Goal: Find specific page/section: Find specific page/section

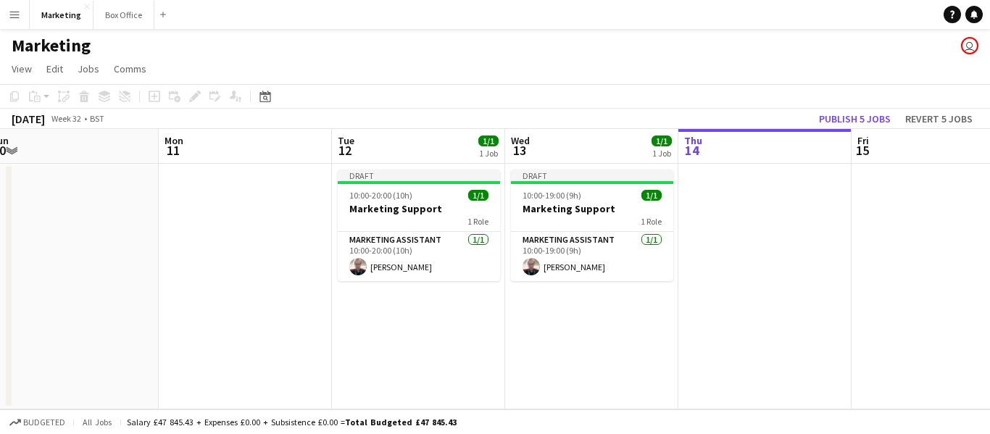
drag, startPoint x: 267, startPoint y: 347, endPoint x: 774, endPoint y: 302, distance: 508.7
click at [774, 302] on app-calendar-viewport "Fri 8 Sat 9 Sun 10 Mon 11 Tue 12 1/1 1 Job Wed 13 1/1 1 Job Thu 14 Fri 15 Sat 1…" at bounding box center [495, 269] width 990 height 280
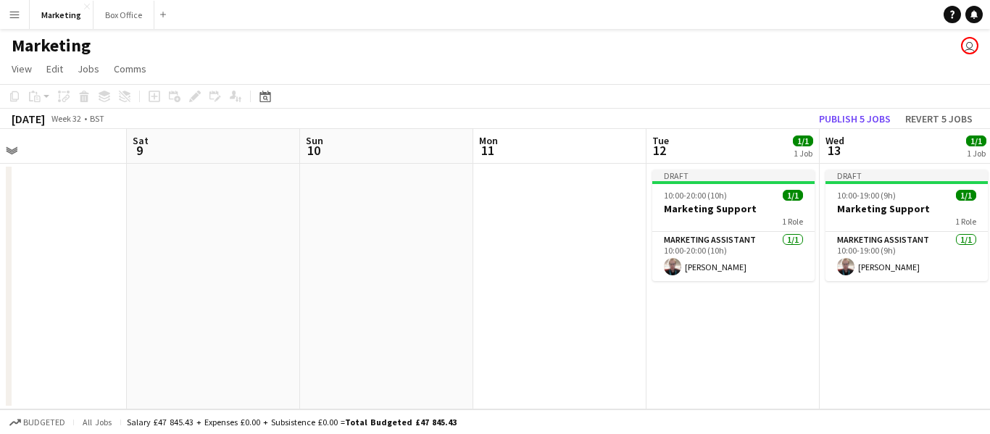
drag, startPoint x: 272, startPoint y: 324, endPoint x: 758, endPoint y: 324, distance: 486.3
click at [758, 324] on app-calendar-viewport "Wed 6 1/1 1 Job Thu 7 1/1 1 Job Fri 8 Sat 9 Sun 10 Mon 11 Tue 12 1/1 1 Job Wed …" at bounding box center [495, 269] width 990 height 280
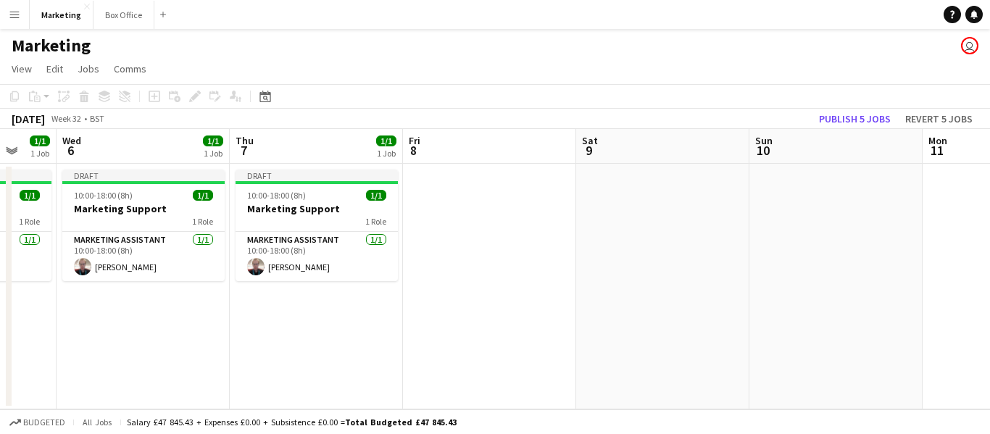
drag, startPoint x: 214, startPoint y: 320, endPoint x: 629, endPoint y: 280, distance: 417.3
click at [674, 278] on app-calendar-viewport "Mon 4 Tue 5 1/1 1 Job Wed 6 1/1 1 Job Thu 7 1/1 1 Job Fri 8 Sat 9 Sun 10 Mon 11…" at bounding box center [495, 269] width 990 height 280
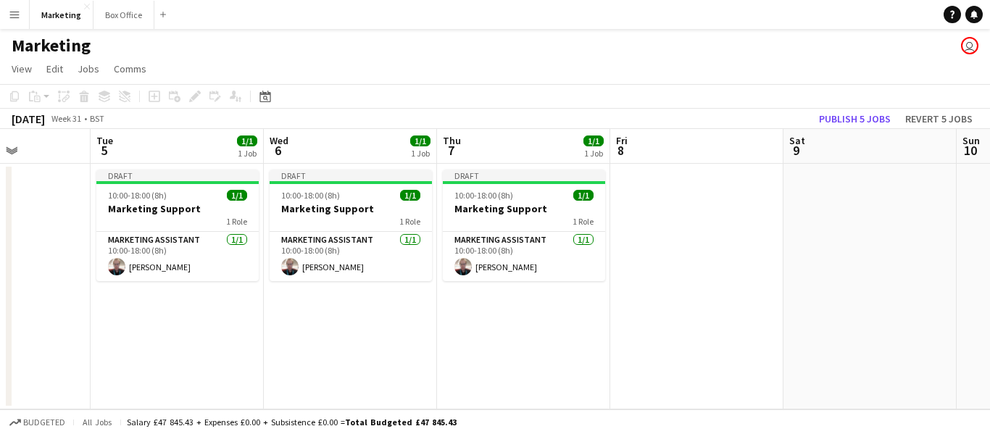
drag, startPoint x: 414, startPoint y: 338, endPoint x: 618, endPoint y: 316, distance: 205.5
click at [618, 316] on app-calendar-viewport "Sat 2 Sun 3 Mon 4 Tue 5 1/1 1 Job Wed 6 1/1 1 Job Thu 7 1/1 1 Job Fri 8 Sat 9 S…" at bounding box center [495, 269] width 990 height 280
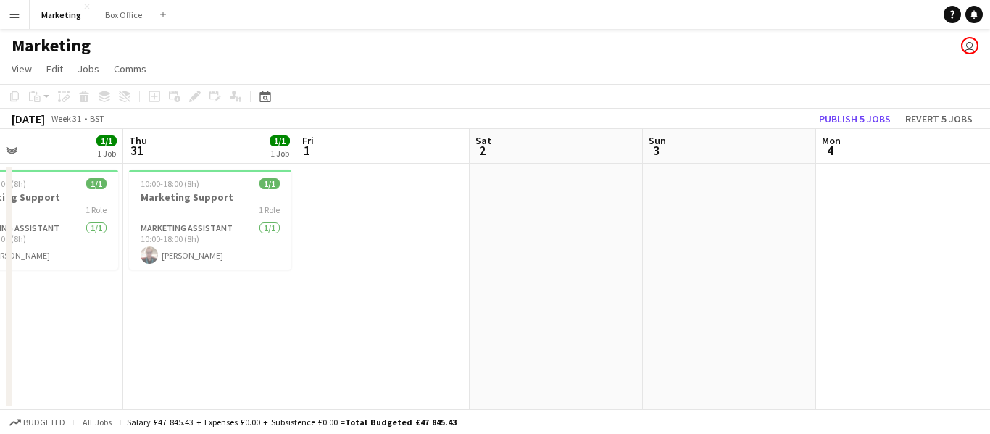
drag, startPoint x: 154, startPoint y: 319, endPoint x: 515, endPoint y: 286, distance: 363.2
click at [631, 283] on app-calendar-viewport "Mon 28 Tue 29 1/1 1 Job Wed 30 1/1 1 Job Thu 31 1/1 1 Job Fri 1 Sat 2 Sun 3 Mon…" at bounding box center [495, 269] width 990 height 280
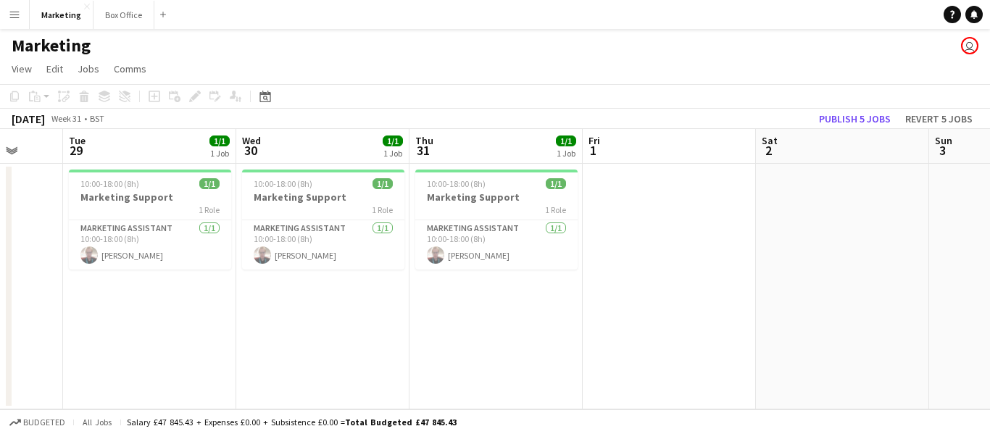
drag, startPoint x: 186, startPoint y: 338, endPoint x: 443, endPoint y: 338, distance: 256.6
click at [443, 338] on app-calendar-viewport "Sat 26 Sun 27 Mon 28 Tue 29 1/1 1 Job Wed 30 1/1 1 Job Thu 31 1/1 1 Job Fri 1 S…" at bounding box center [495, 269] width 990 height 280
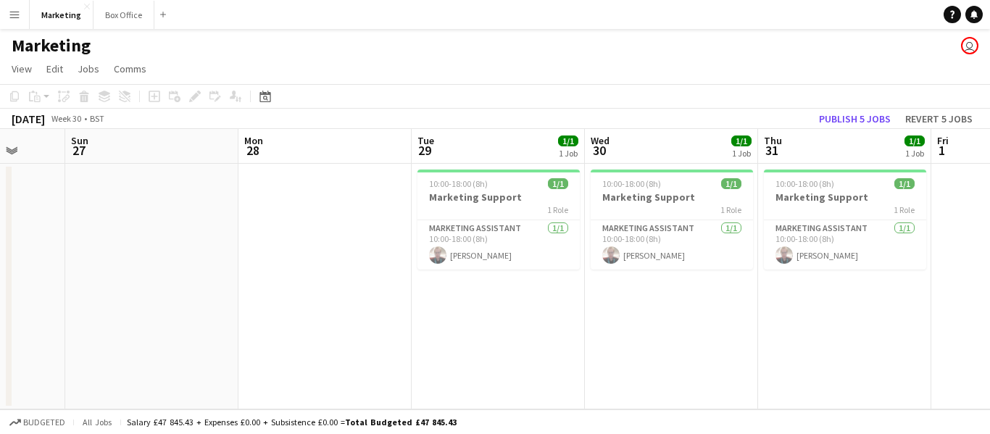
drag, startPoint x: 203, startPoint y: 349, endPoint x: 552, endPoint y: 349, distance: 348.6
click at [552, 349] on app-calendar-viewport "Thu 24 Fri 25 Sat 26 Sun 27 Mon 28 Tue 29 1/1 1 Job Wed 30 1/1 1 Job Thu 31 1/1…" at bounding box center [495, 269] width 990 height 280
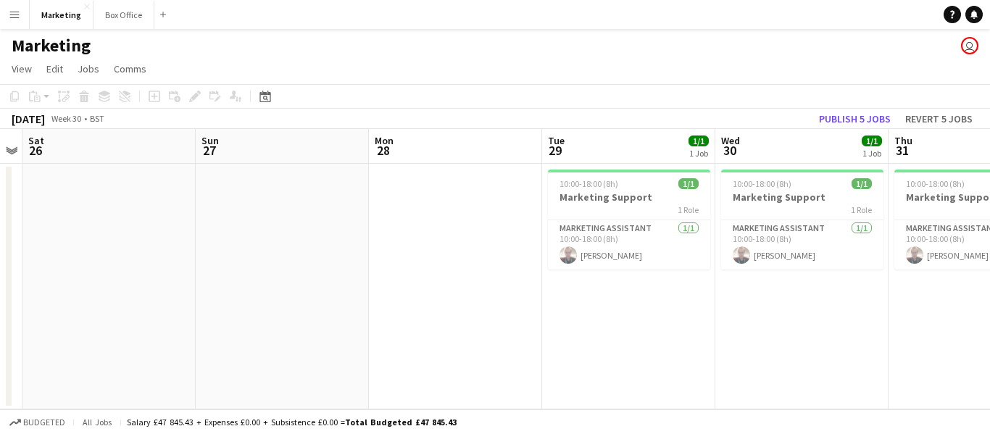
drag, startPoint x: 305, startPoint y: 371, endPoint x: 554, endPoint y: 374, distance: 249.3
click at [554, 374] on app-calendar-viewport "Thu 24 Fri 25 Sat 26 Sun 27 Mon 28 Tue 29 1/1 1 Job Wed 30 1/1 1 Job Thu 31 1/1…" at bounding box center [495, 269] width 990 height 280
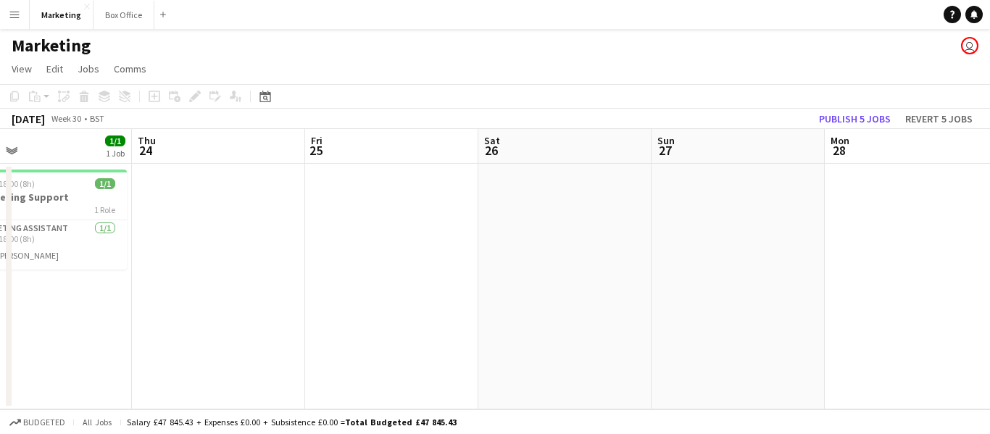
drag, startPoint x: 168, startPoint y: 367, endPoint x: 449, endPoint y: 341, distance: 282.4
click at [451, 341] on app-calendar-viewport "Mon 21 1/1 1 Job Tue 22 1/1 1 Job Wed 23 1/1 1 Job Thu 24 Fri 25 Sat 26 Sun 27 …" at bounding box center [495, 269] width 990 height 280
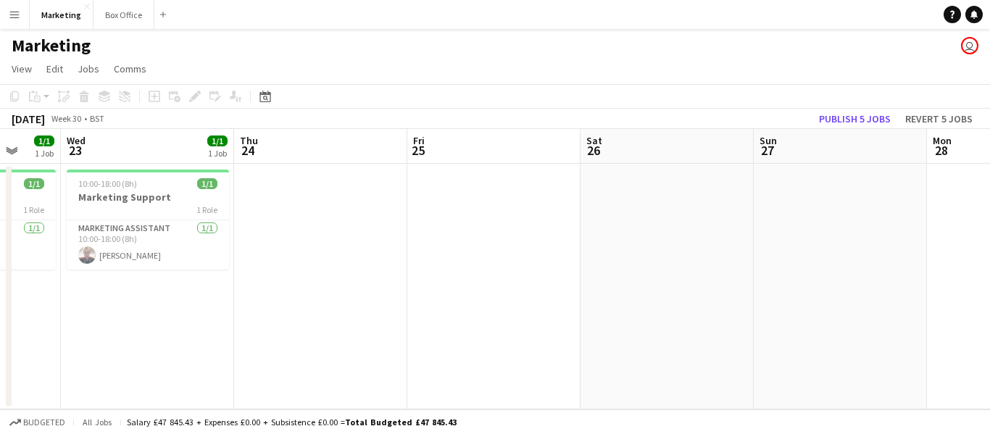
drag, startPoint x: 253, startPoint y: 315, endPoint x: 465, endPoint y: 307, distance: 211.8
click at [465, 307] on app-calendar-viewport "Sun 20 Mon 21 1/1 1 Job Tue 22 1/1 1 Job Wed 23 1/1 1 Job Thu 24 Fri 25 Sat 26 …" at bounding box center [495, 269] width 990 height 280
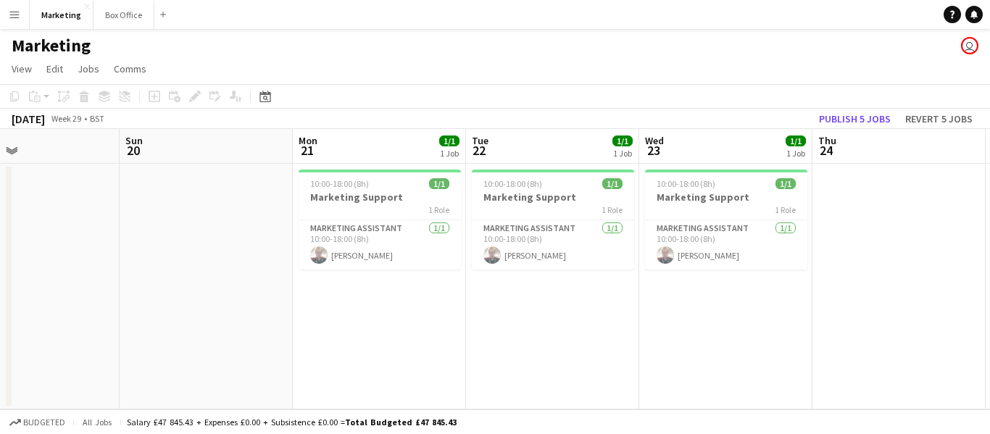
drag, startPoint x: 231, startPoint y: 336, endPoint x: 332, endPoint y: 322, distance: 101.8
click at [594, 314] on app-calendar-viewport "Thu 17 1/1 1 Job Fri 18 1/1 1 Job Sat 19 Sun 20 Mon 21 1/1 1 Job Tue 22 1/1 1 J…" at bounding box center [495, 269] width 990 height 280
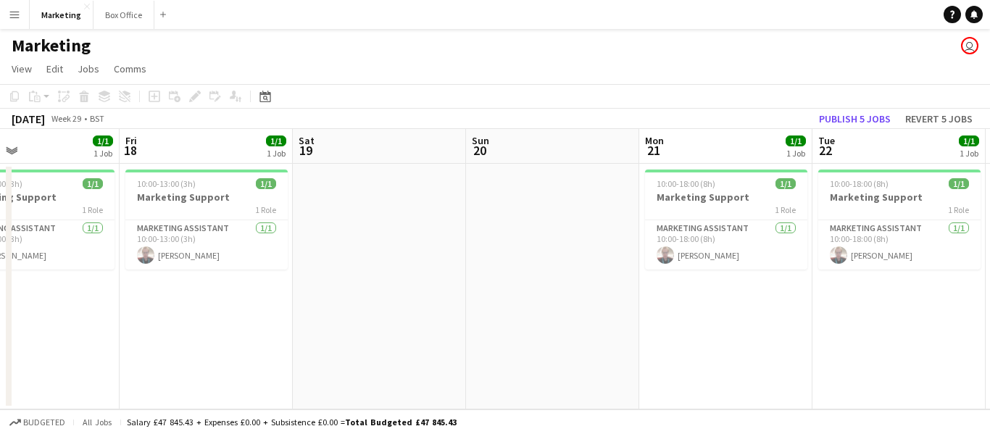
drag, startPoint x: 199, startPoint y: 335, endPoint x: 561, endPoint y: 312, distance: 362.4
click at [561, 312] on app-calendar-viewport "Tue 15 1/1 1 Job Wed 16 1/1 1 Job Thu 17 1/1 1 Job Fri 18 1/1 1 Job Sat 19 Sun …" at bounding box center [495, 269] width 990 height 280
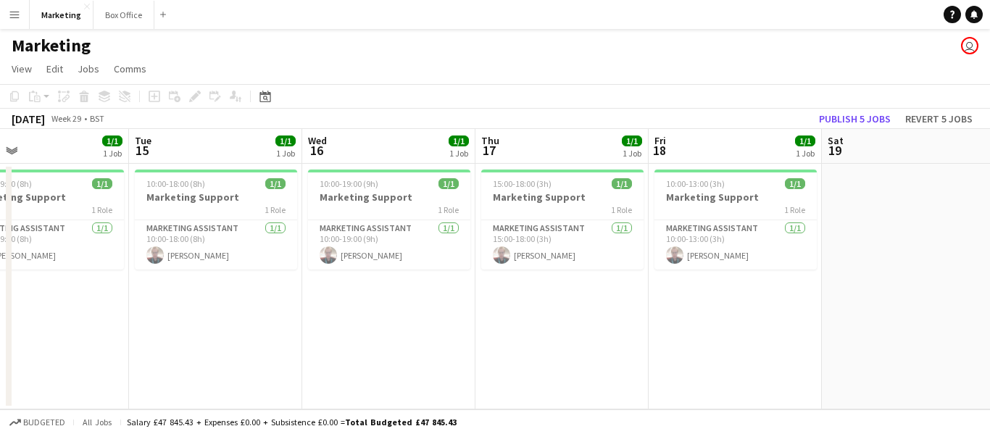
drag, startPoint x: 302, startPoint y: 335, endPoint x: 817, endPoint y: 294, distance: 517.0
click at [817, 294] on app-calendar-viewport "Sat 12 Sun 13 Mon 14 1/1 1 Job Tue 15 1/1 1 Job Wed 16 1/1 1 Job Thu 17 1/1 1 J…" at bounding box center [495, 269] width 990 height 280
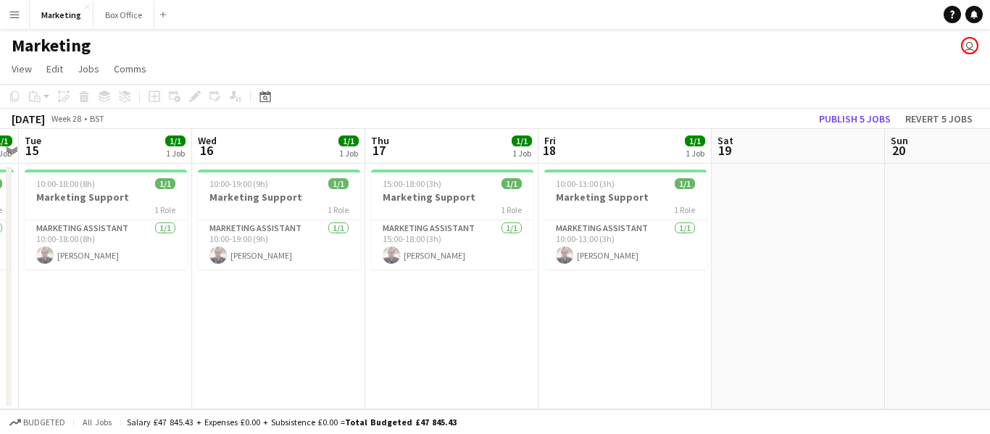
drag, startPoint x: 206, startPoint y: 343, endPoint x: 95, endPoint y: 366, distance: 113.3
click at [95, 366] on app-calendar-viewport "Sat 12 Sun 13 Mon 14 1/1 1 Job Tue 15 1/1 1 Job Wed 16 1/1 1 Job Thu 17 1/1 1 J…" at bounding box center [495, 269] width 990 height 280
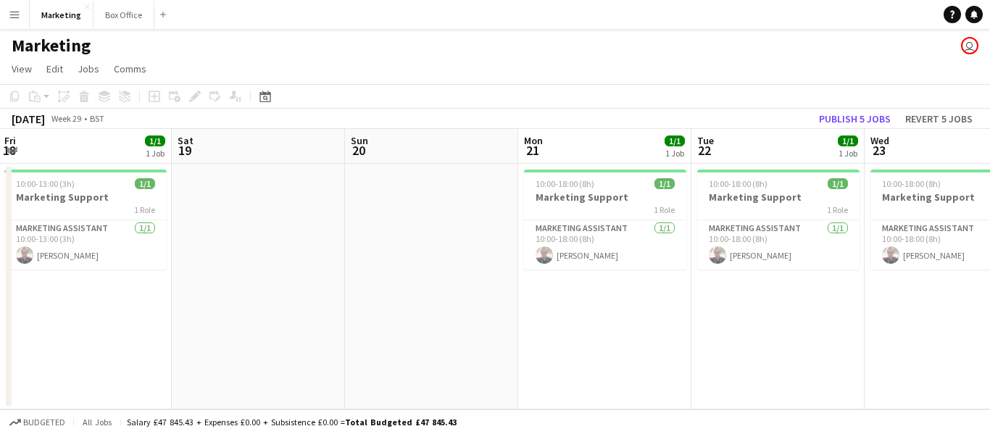
drag, startPoint x: 526, startPoint y: 354, endPoint x: 315, endPoint y: 360, distance: 211.7
click at [77, 370] on app-calendar-viewport "Tue 15 1/1 1 Job Wed 16 1/1 1 Job Thu 17 1/1 1 Job Fri 18 1/1 1 Job Sat 19 Sun …" at bounding box center [495, 269] width 990 height 280
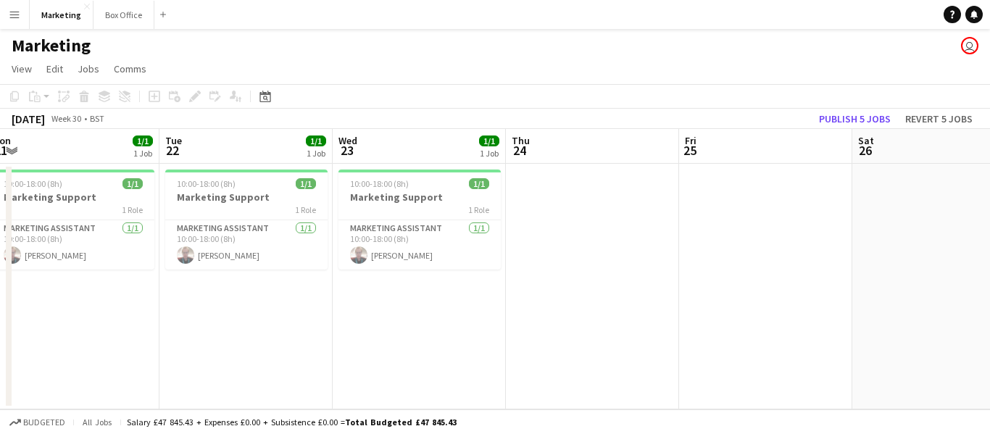
drag, startPoint x: 613, startPoint y: 337, endPoint x: 97, endPoint y: 359, distance: 516.5
click at [84, 359] on app-calendar-viewport "Fri 18 1/1 1 Job Sat 19 Sun 20 Mon 21 1/1 1 Job Tue 22 1/1 1 Job Wed 23 1/1 1 J…" at bounding box center [495, 269] width 990 height 280
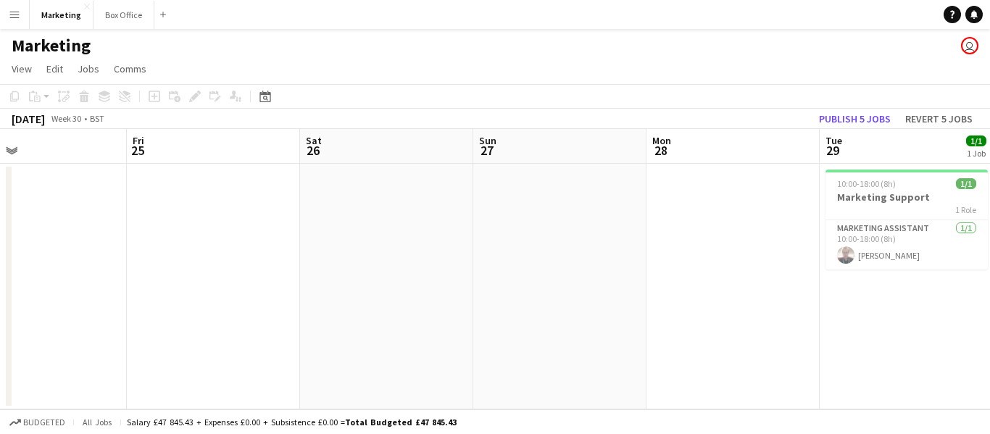
drag, startPoint x: 681, startPoint y: 323, endPoint x: 109, endPoint y: 359, distance: 573.0
click at [109, 359] on app-calendar-viewport "Mon 21 1/1 1 Job Tue 22 1/1 1 Job Wed 23 1/1 1 Job Thu 24 Fri 25 Sat 26 Sun 27 …" at bounding box center [495, 269] width 990 height 280
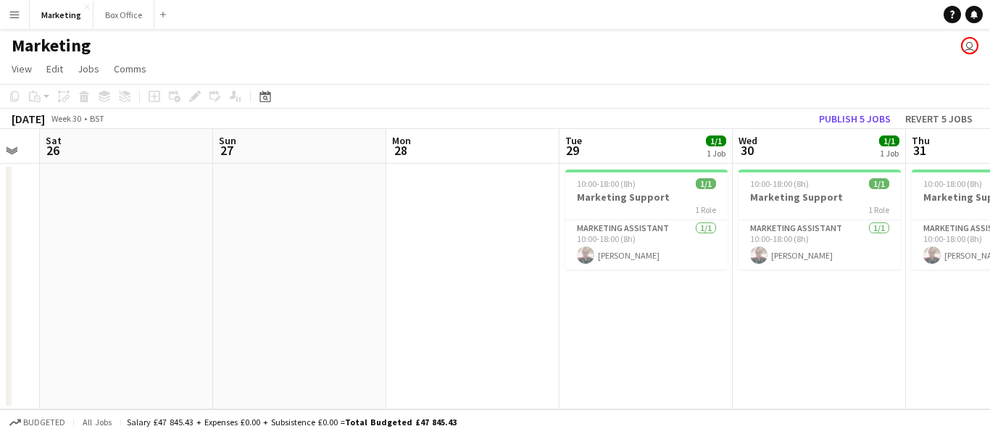
drag, startPoint x: 739, startPoint y: 313, endPoint x: 152, endPoint y: 356, distance: 587.9
click at [152, 356] on app-calendar-viewport "Wed 23 1/1 1 Job Thu 24 Fri 25 Sat 26 Sun 27 Mon 28 Tue 29 1/1 1 Job Wed 30 1/1…" at bounding box center [495, 269] width 990 height 280
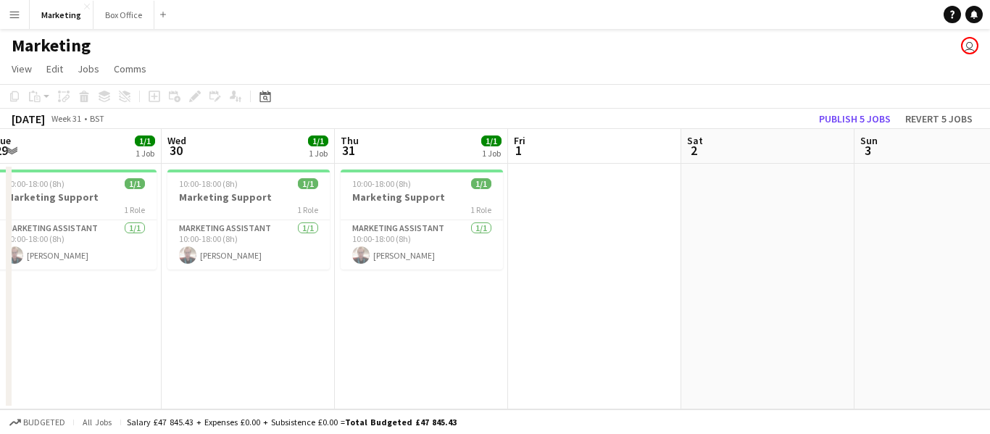
drag, startPoint x: 641, startPoint y: 357, endPoint x: 49, endPoint y: 411, distance: 595.4
click at [49, 411] on app-board "Marketing user View Day view expanded Day view collapsed Month view Date picker…" at bounding box center [495, 231] width 990 height 405
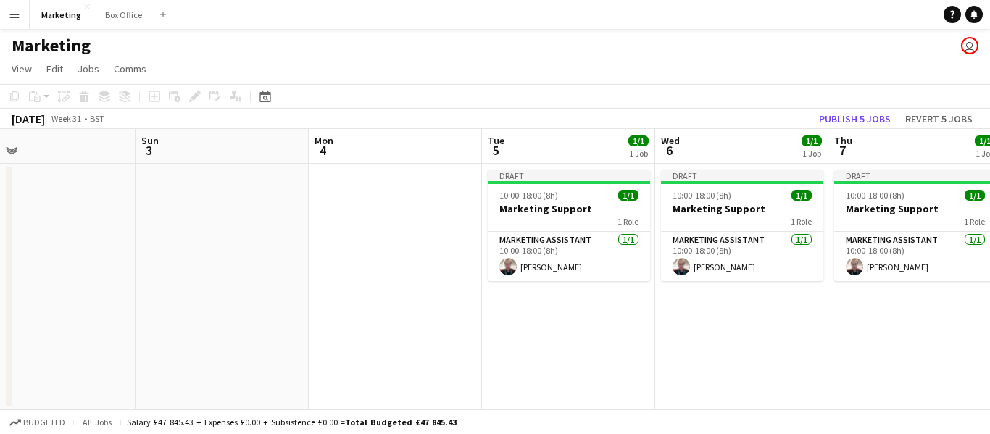
drag, startPoint x: 633, startPoint y: 353, endPoint x: 495, endPoint y: 403, distance: 146.5
click at [282, 396] on app-calendar-viewport "Wed 30 1/1 1 Job Thu 31 1/1 1 Job Fri 1 Sat 2 Sun 3 Mon 4 Tue 5 1/1 1 Job Wed 6…" at bounding box center [495, 269] width 990 height 280
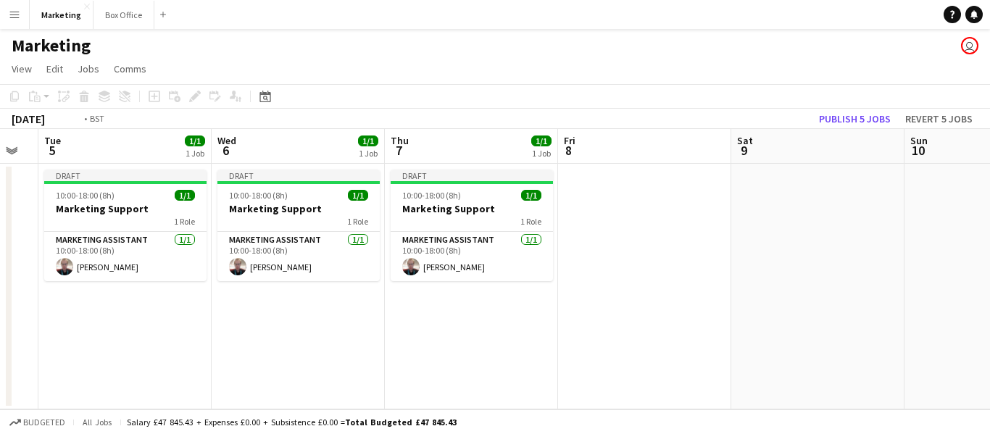
scroll to position [0, 604]
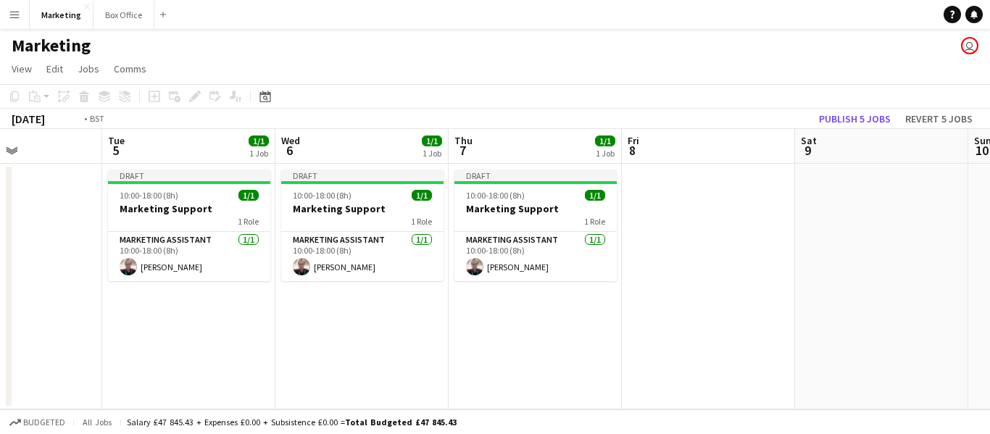
drag, startPoint x: 717, startPoint y: 362, endPoint x: 379, endPoint y: 383, distance: 338.4
click at [360, 383] on app-calendar-viewport "Fri 1 Sat 2 Sun 3 Mon 4 Tue 5 1/1 1 Job Wed 6 1/1 1 Job Thu 7 1/1 1 Job Fri 8 S…" at bounding box center [495, 269] width 990 height 280
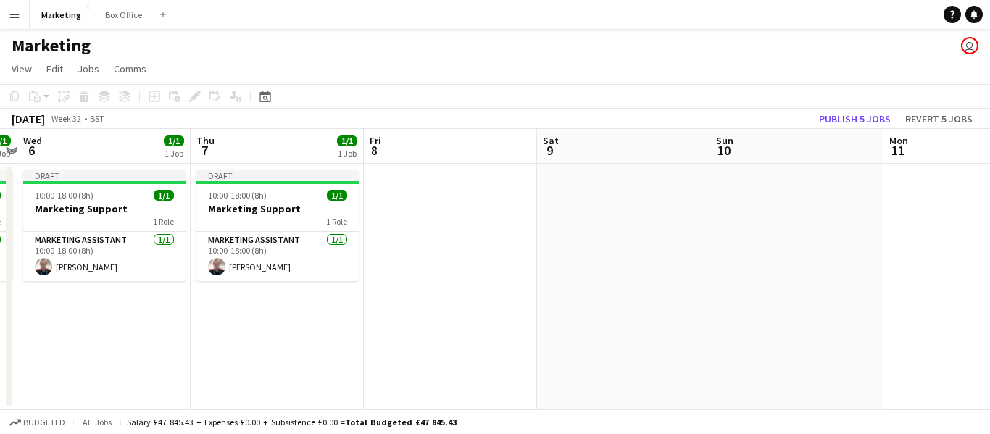
drag, startPoint x: 397, startPoint y: 371, endPoint x: 262, endPoint y: 369, distance: 135.6
click at [262, 369] on app-calendar-viewport "Sun 3 Mon 4 Tue 5 1/1 1 Job Wed 6 1/1 1 Job Thu 7 1/1 1 Job Fri 8 Sat 9 Sun 10 …" at bounding box center [495, 269] width 990 height 280
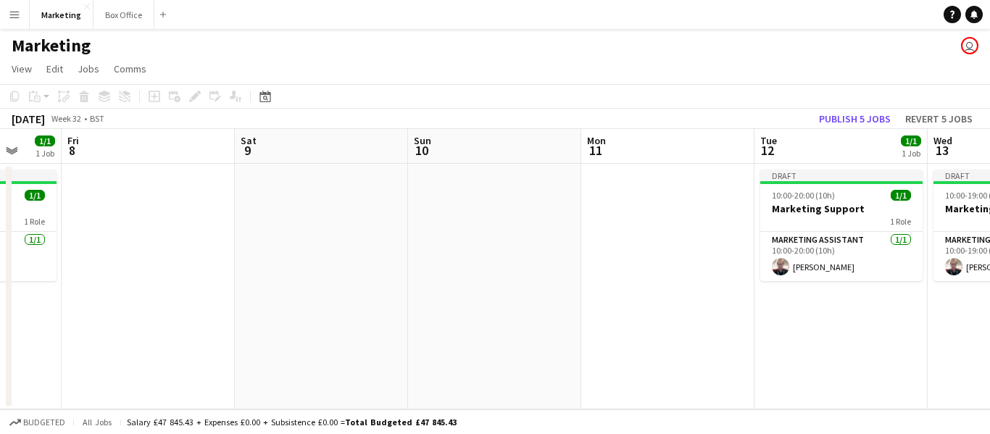
drag, startPoint x: 620, startPoint y: 335, endPoint x: 153, endPoint y: 364, distance: 468.4
click at [145, 365] on app-calendar-viewport "Tue 5 1/1 1 Job Wed 6 1/1 1 Job Thu 7 1/1 1 Job Fri 8 Sat 9 Sun 10 Mon 11 Tue 1…" at bounding box center [495, 269] width 990 height 280
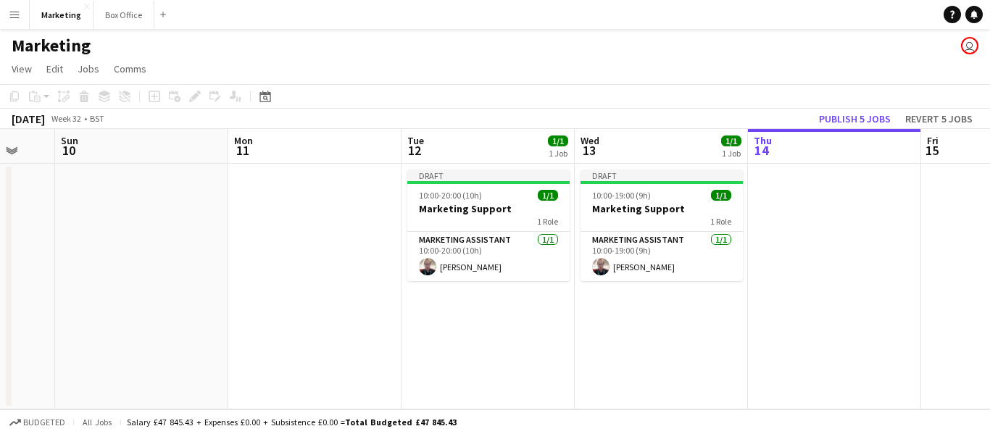
scroll to position [0, 620]
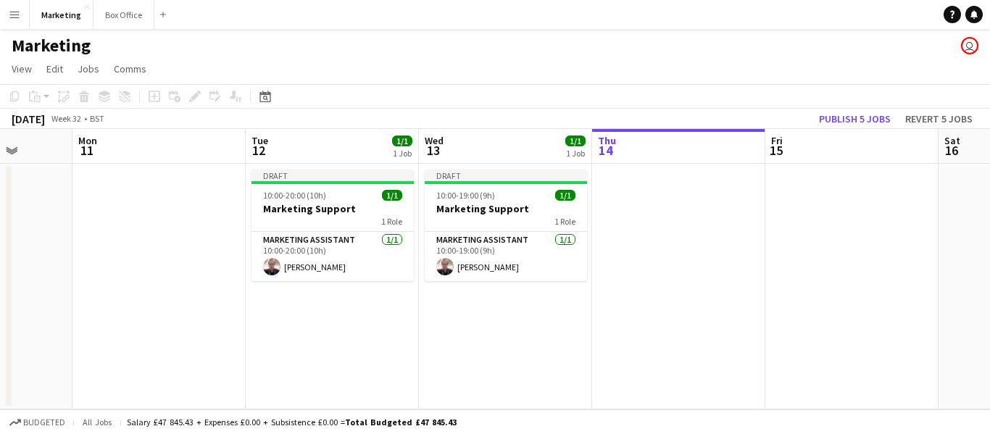
drag, startPoint x: 745, startPoint y: 347, endPoint x: 410, endPoint y: 377, distance: 336.9
click at [410, 377] on app-calendar-viewport "Thu 7 1/1 1 Job Fri 8 Sat 9 Sun 10 Mon 11 Tue 12 1/1 1 Job Wed 13 1/1 1 Job Thu…" at bounding box center [495, 269] width 990 height 280
click at [668, 359] on app-date-cell at bounding box center [678, 287] width 173 height 246
